Goal: Check status

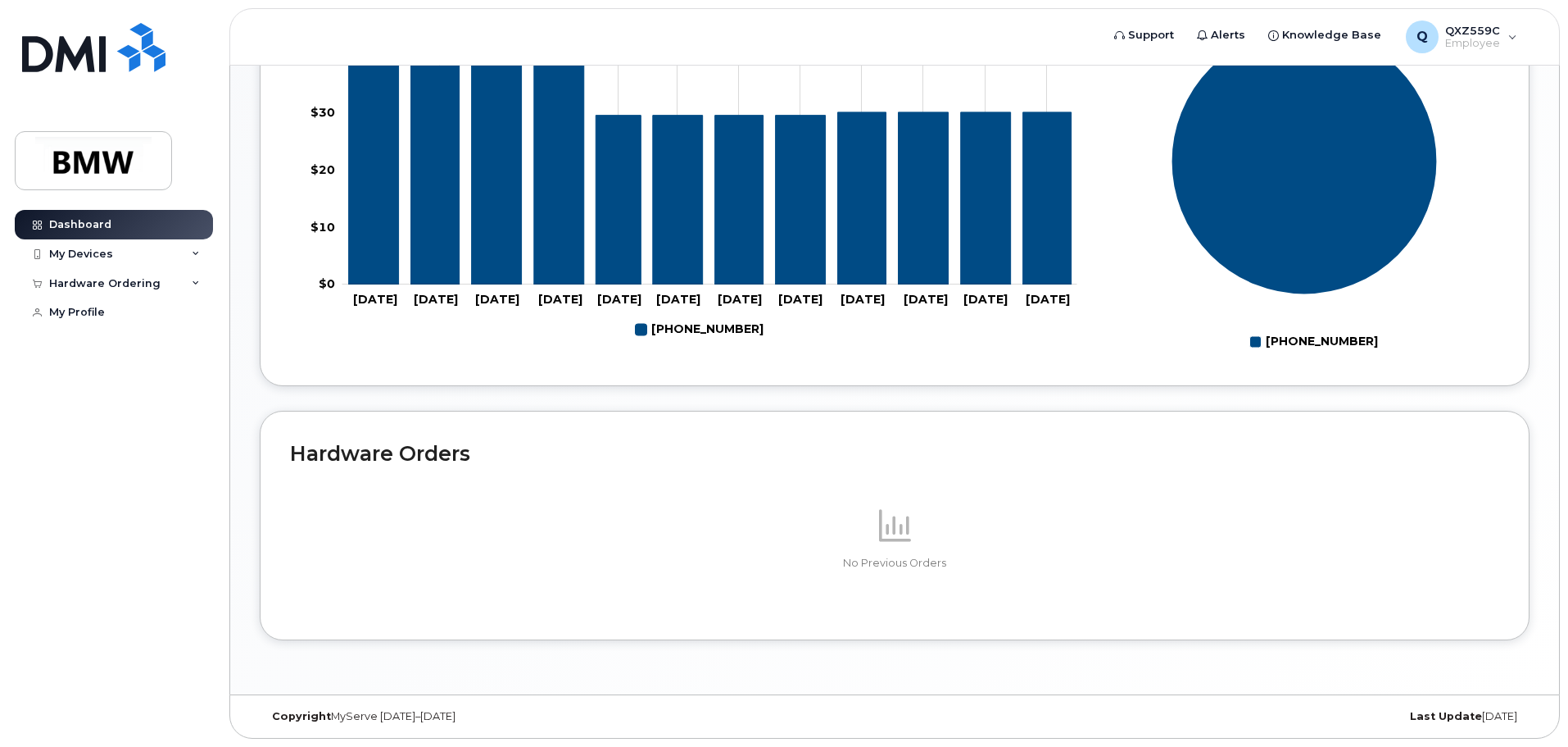
scroll to position [80, 0]
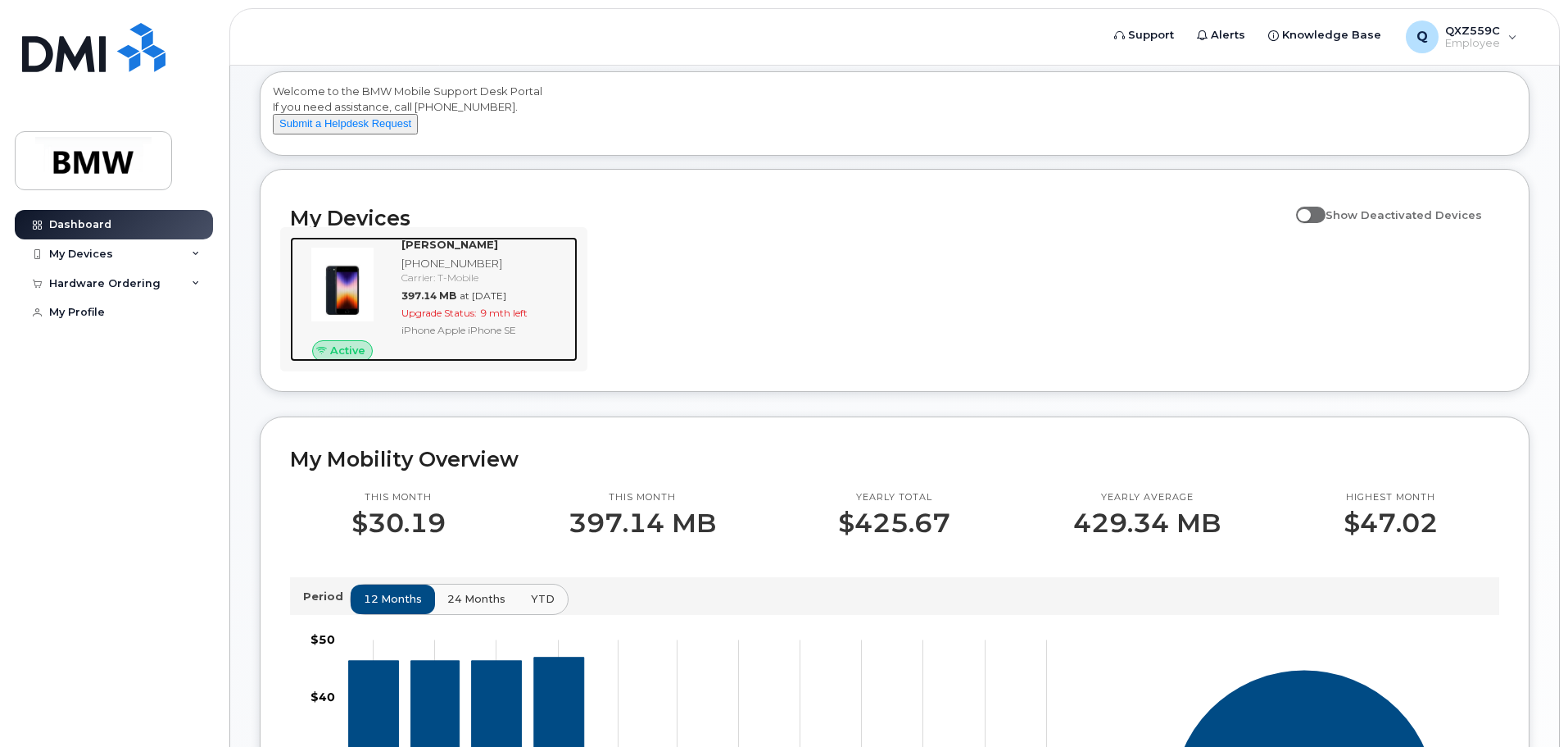
click at [395, 278] on div "Ddaunte Jones 864-765-5402 Carrier: T-Mobile 397.14 MB at Sep 01, 2025 Upgrade …" at bounding box center [485, 299] width 182 height 124
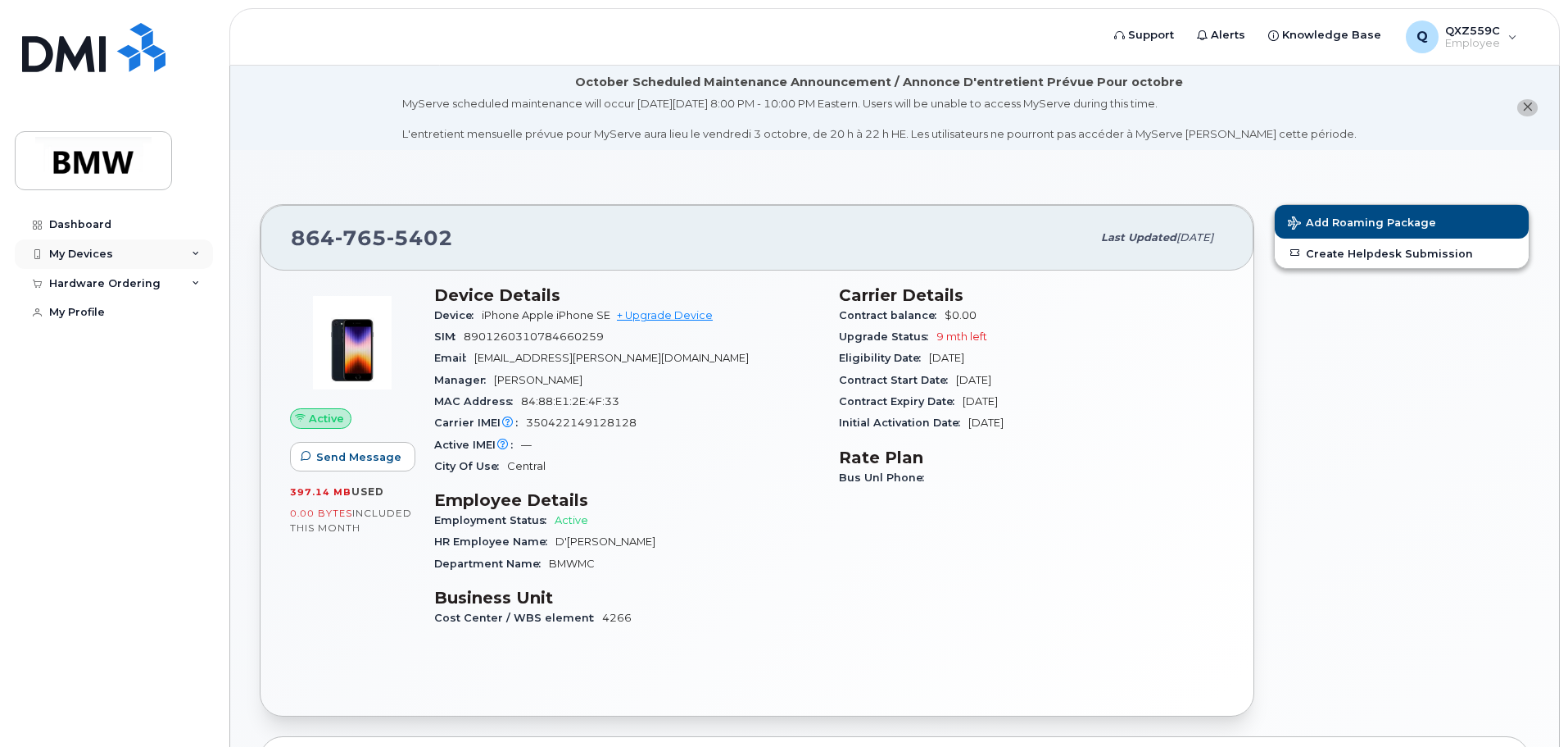
click at [146, 250] on div "My Devices" at bounding box center [113, 255] width 198 height 30
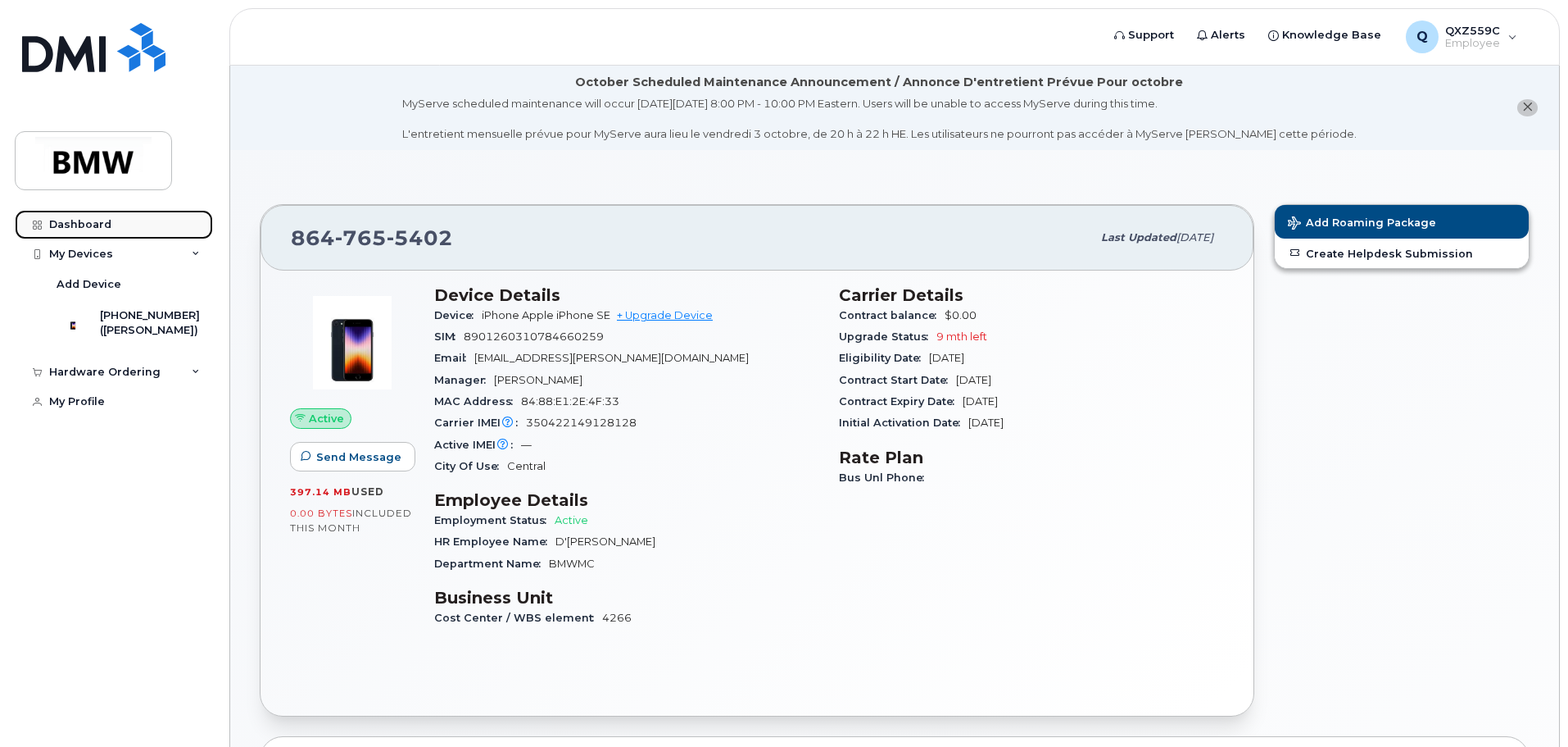
click at [120, 228] on link "Dashboard" at bounding box center [113, 225] width 198 height 30
